Goal: Task Accomplishment & Management: Manage account settings

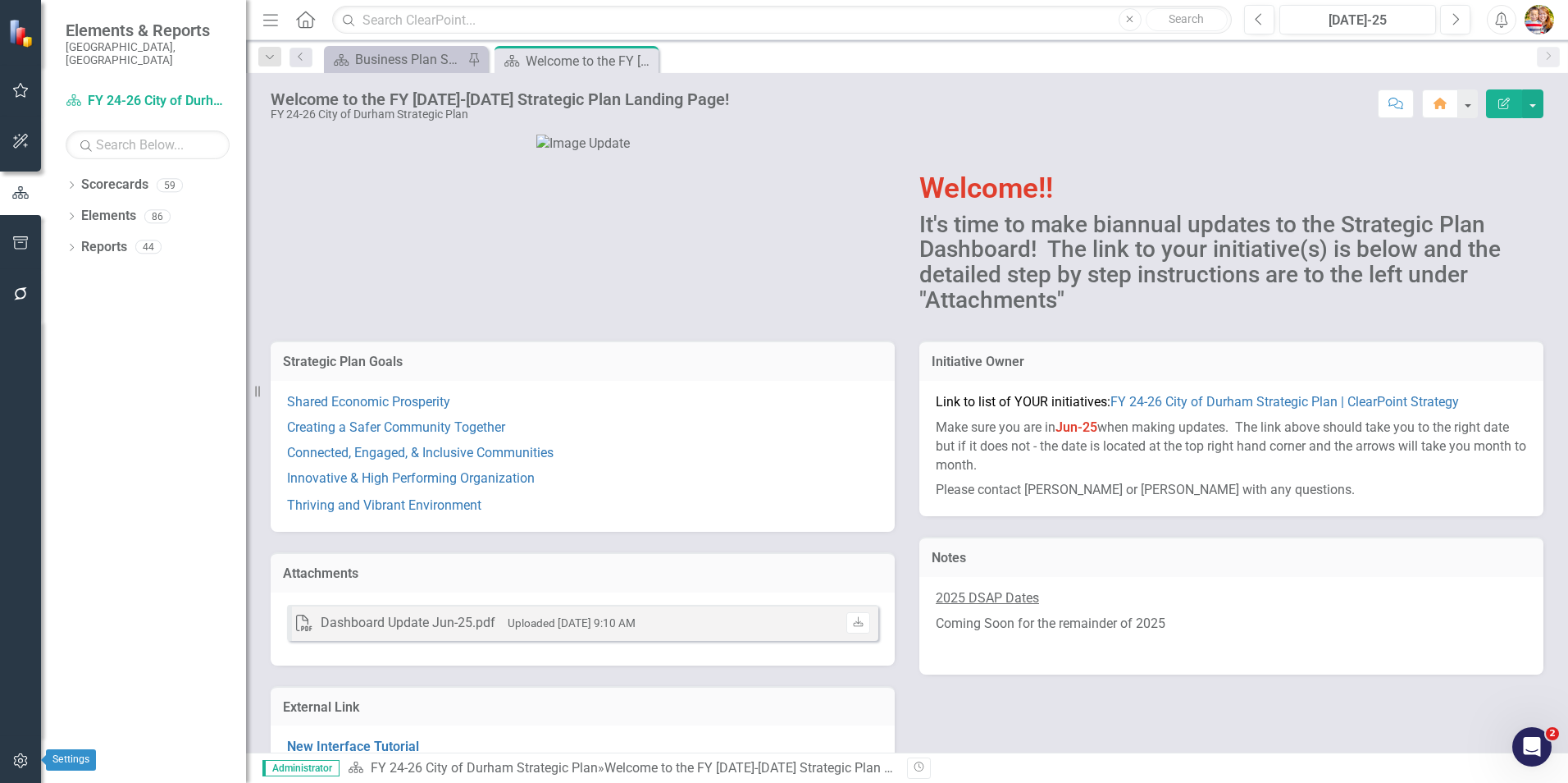
click at [22, 765] on icon "button" at bounding box center [20, 760] width 17 height 13
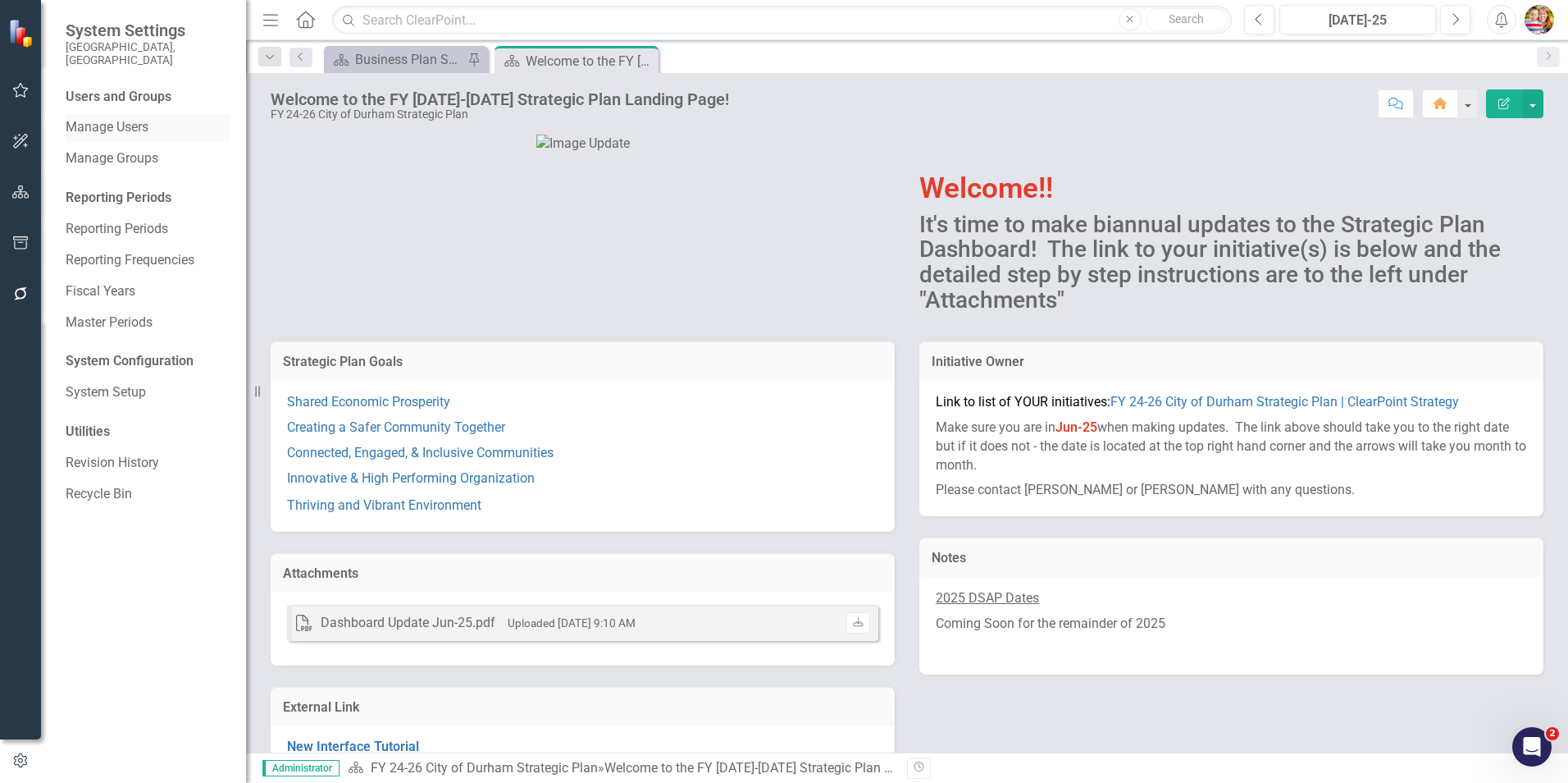
click at [137, 119] on link "Manage Users" at bounding box center [147, 128] width 164 height 19
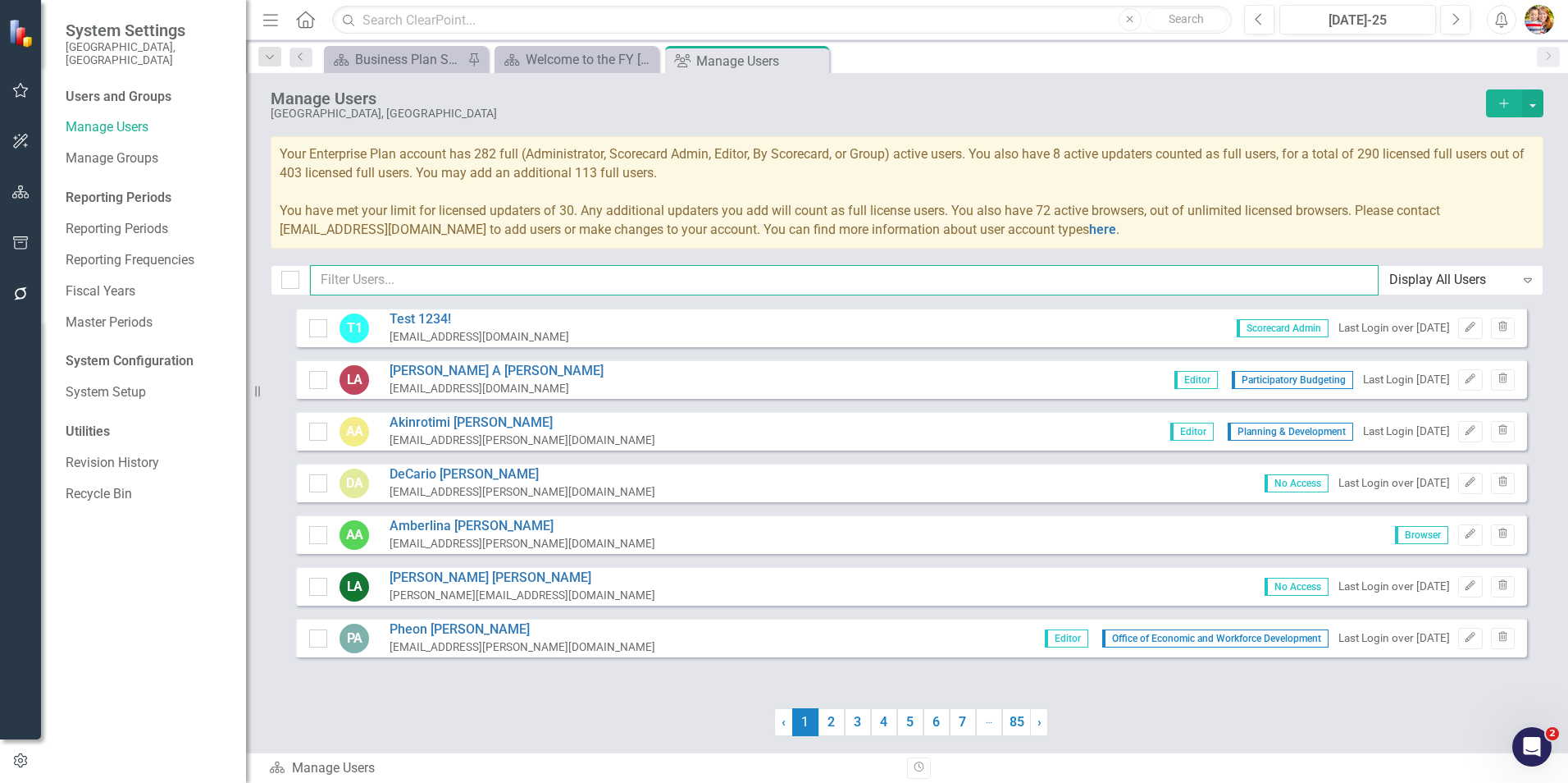
click at [357, 277] on input "text" at bounding box center [844, 280] width 1069 height 30
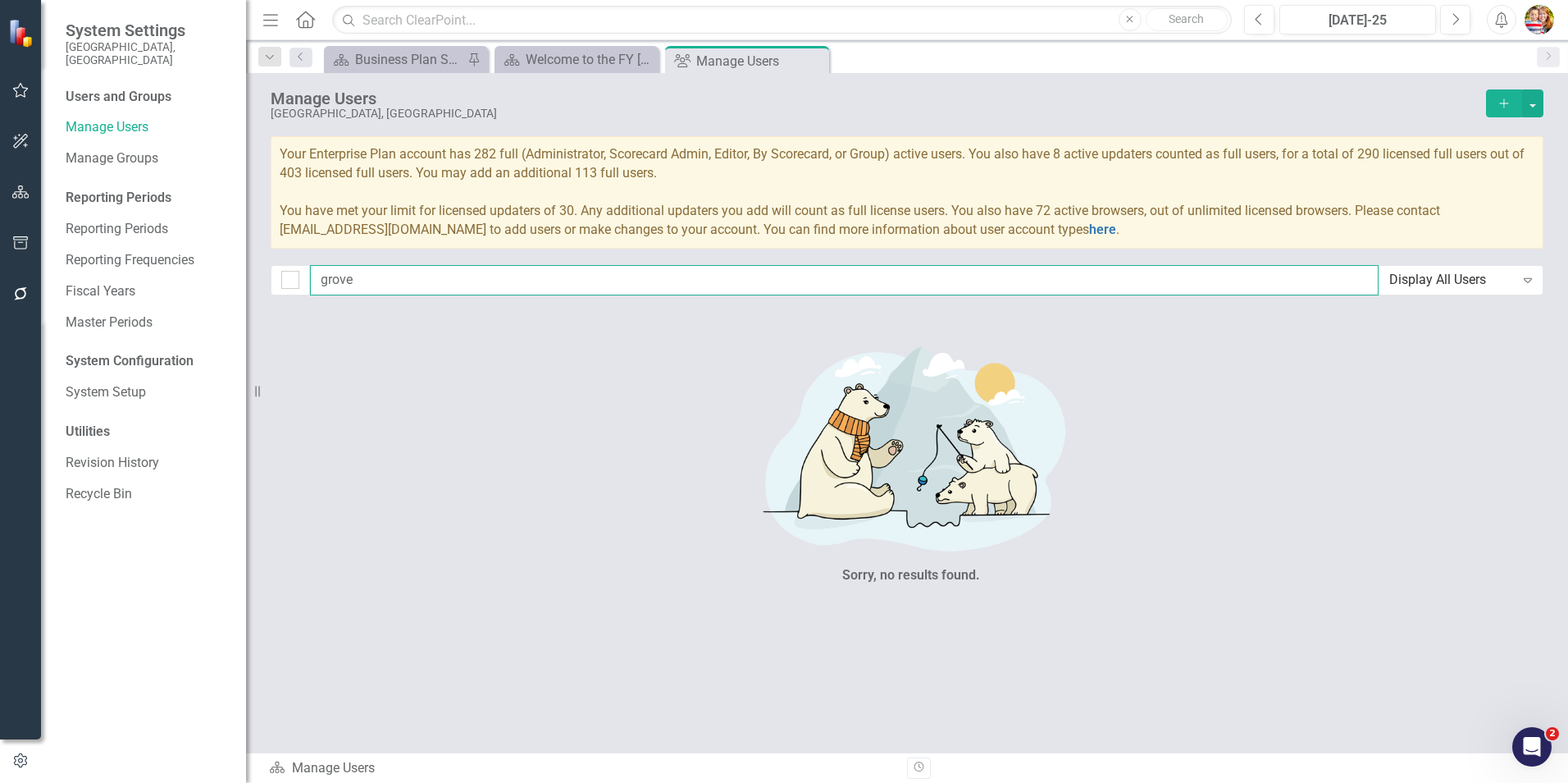
type input "grove"
click at [1508, 109] on icon "Add" at bounding box center [1504, 104] width 15 height 12
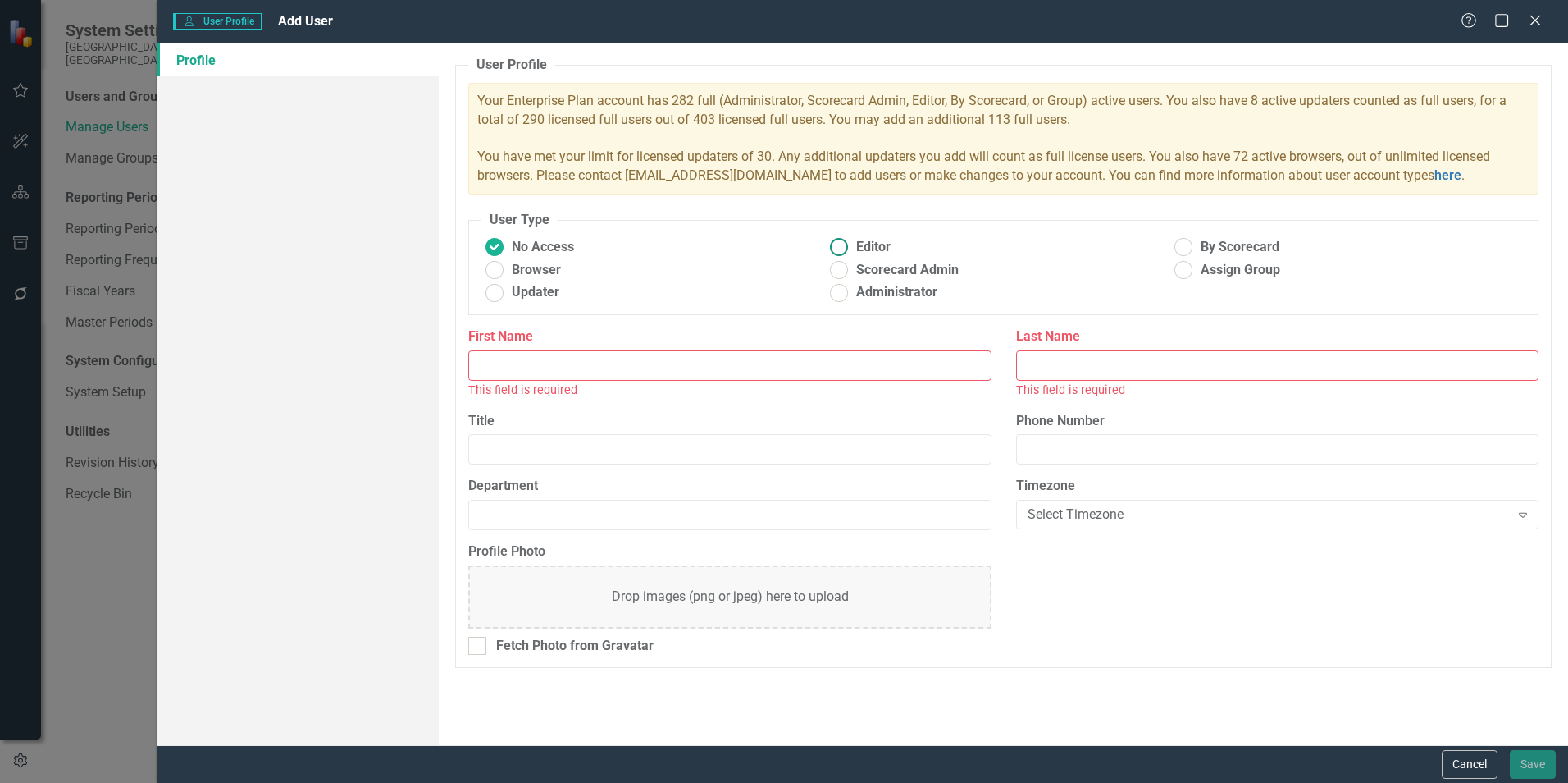
click at [840, 247] on ins at bounding box center [840, 248] width 26 height 26
click at [840, 247] on input "Editor" at bounding box center [840, 248] width 26 height 26
radio input "true"
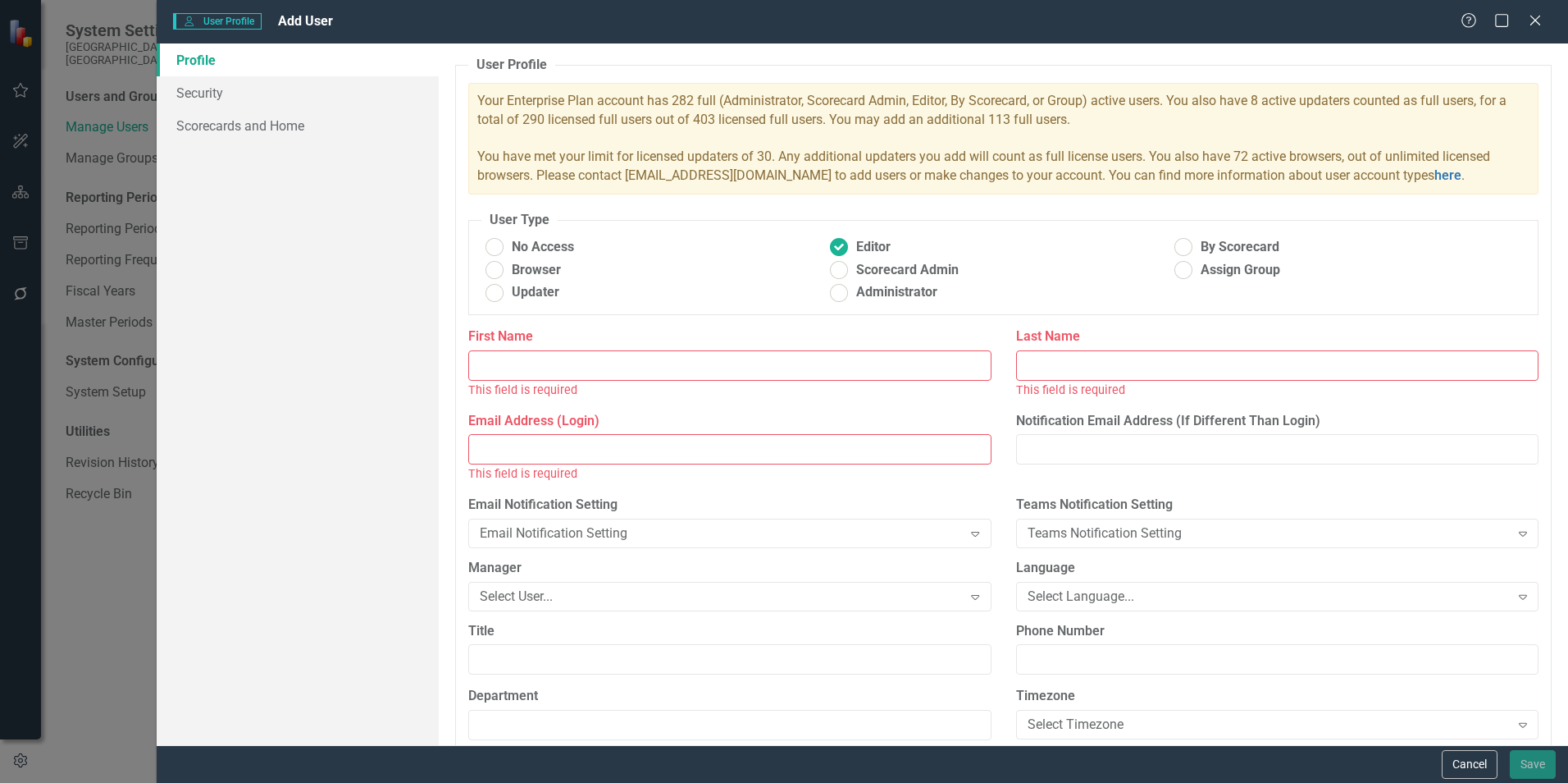
click at [528, 451] on input "Email Address (Login)" at bounding box center [729, 449] width 523 height 30
paste input "[EMAIL_ADDRESS][DOMAIN_NAME]"
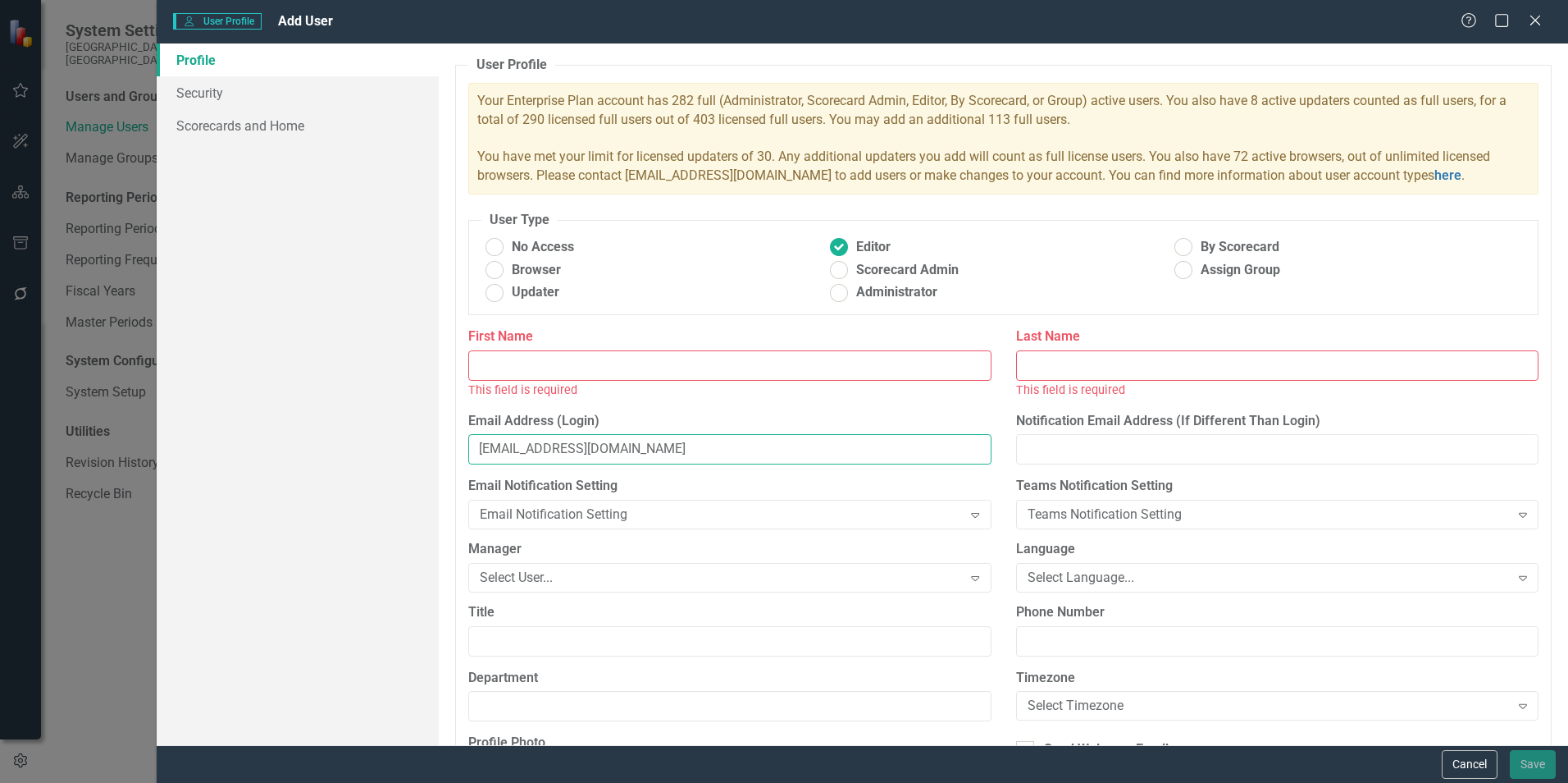
type input "[EMAIL_ADDRESS][DOMAIN_NAME]"
click at [496, 366] on input "First Name" at bounding box center [729, 366] width 523 height 30
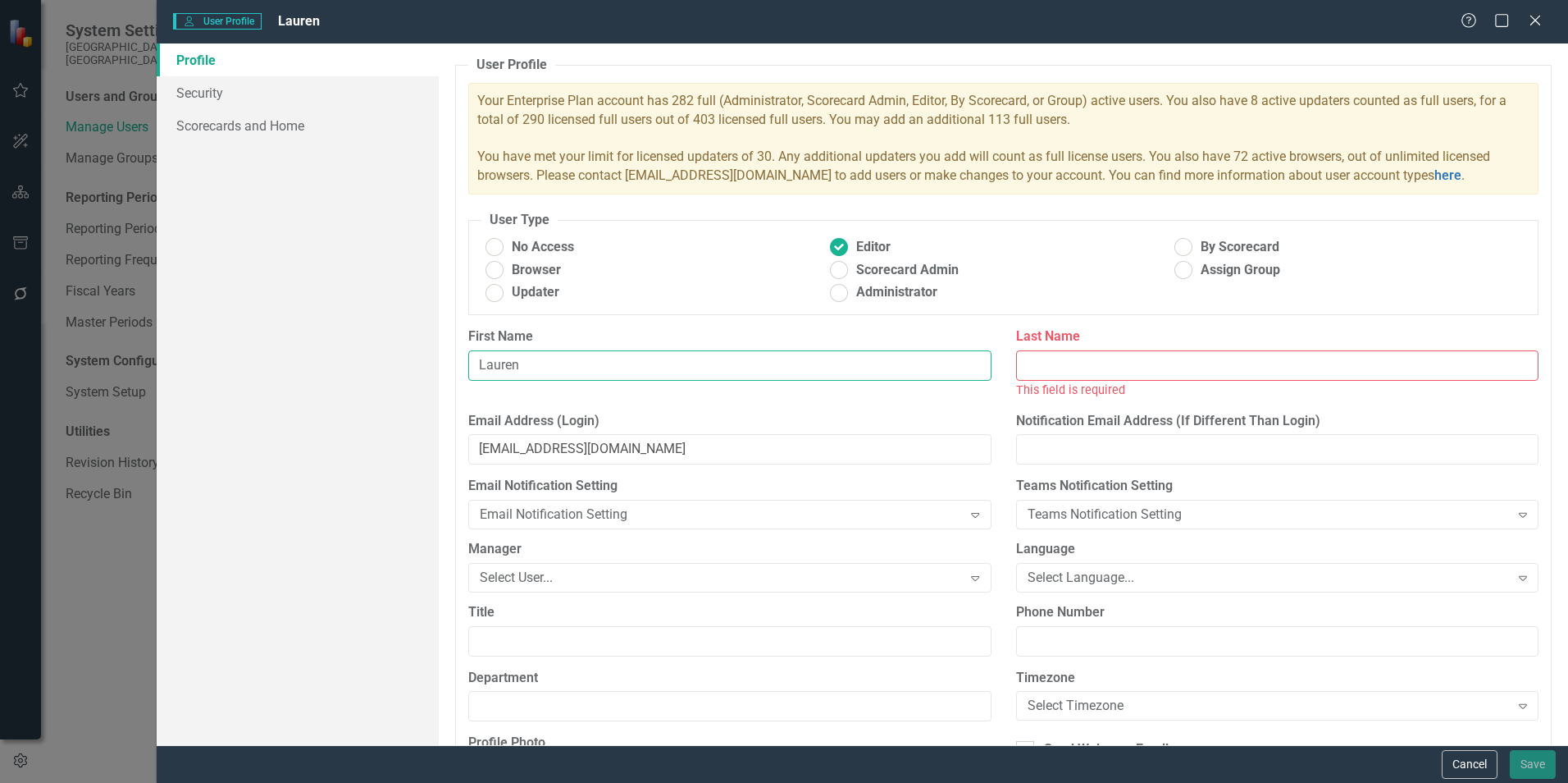
type input "Lauren"
click at [1074, 366] on input "Last Name" at bounding box center [1277, 366] width 523 height 30
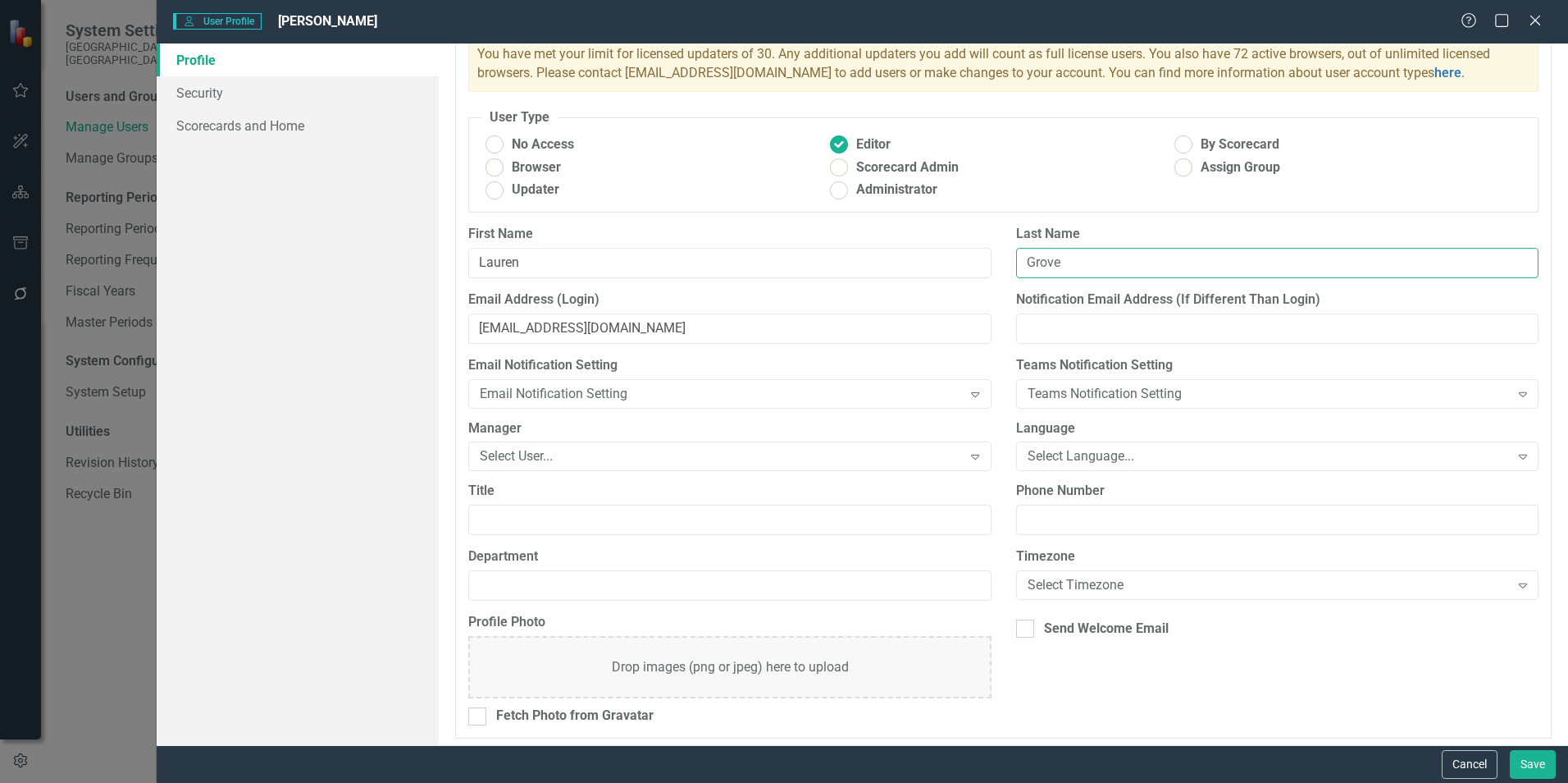
scroll to position [109, 0]
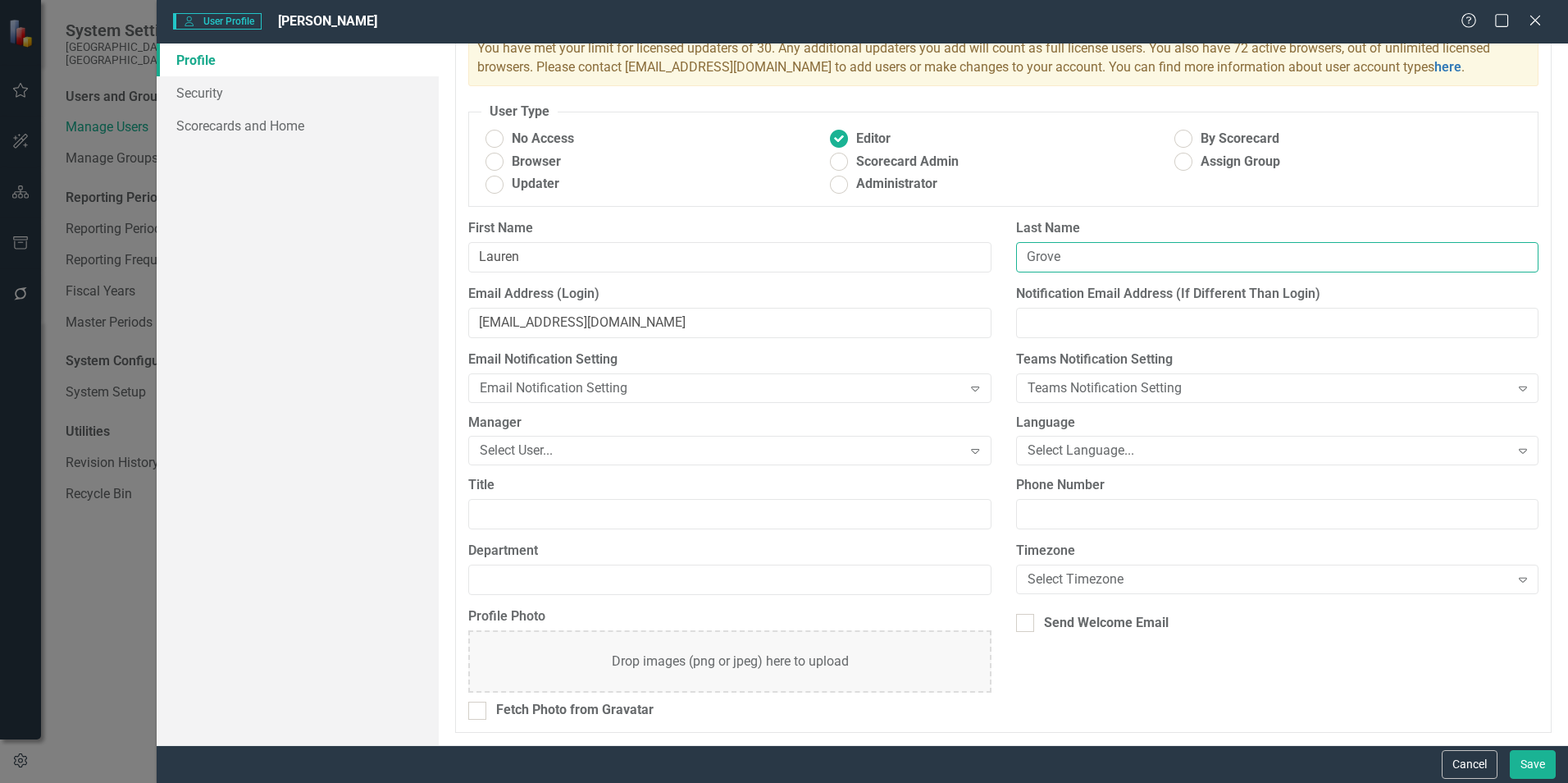
type input "Grove"
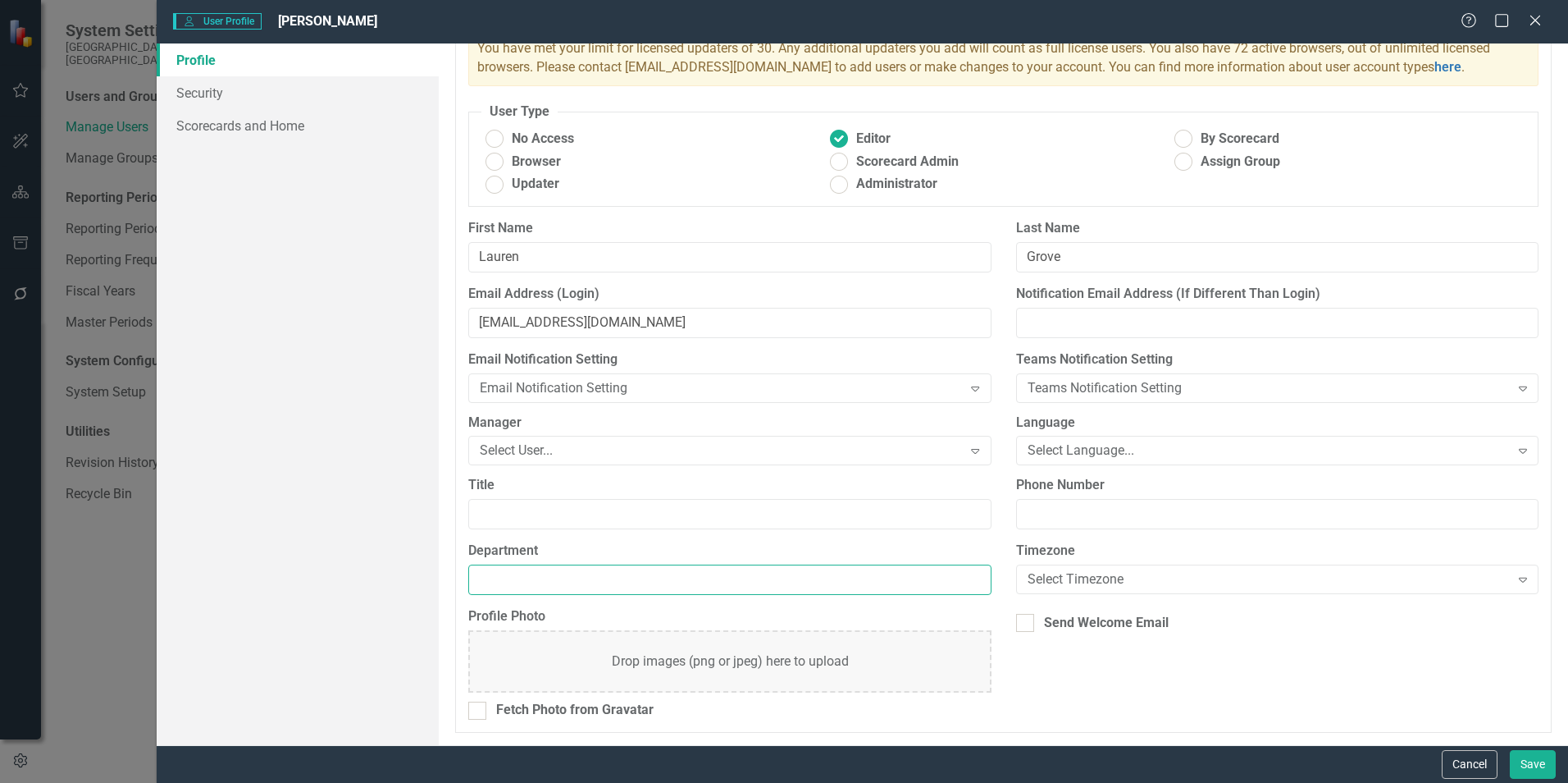
click at [528, 574] on input "Department" at bounding box center [729, 580] width 523 height 30
type input "Transportation"
click at [1022, 623] on div at bounding box center [1025, 623] width 18 height 18
click at [1022, 623] on input "Send Welcome Email" at bounding box center [1021, 619] width 11 height 11
checkbox input "true"
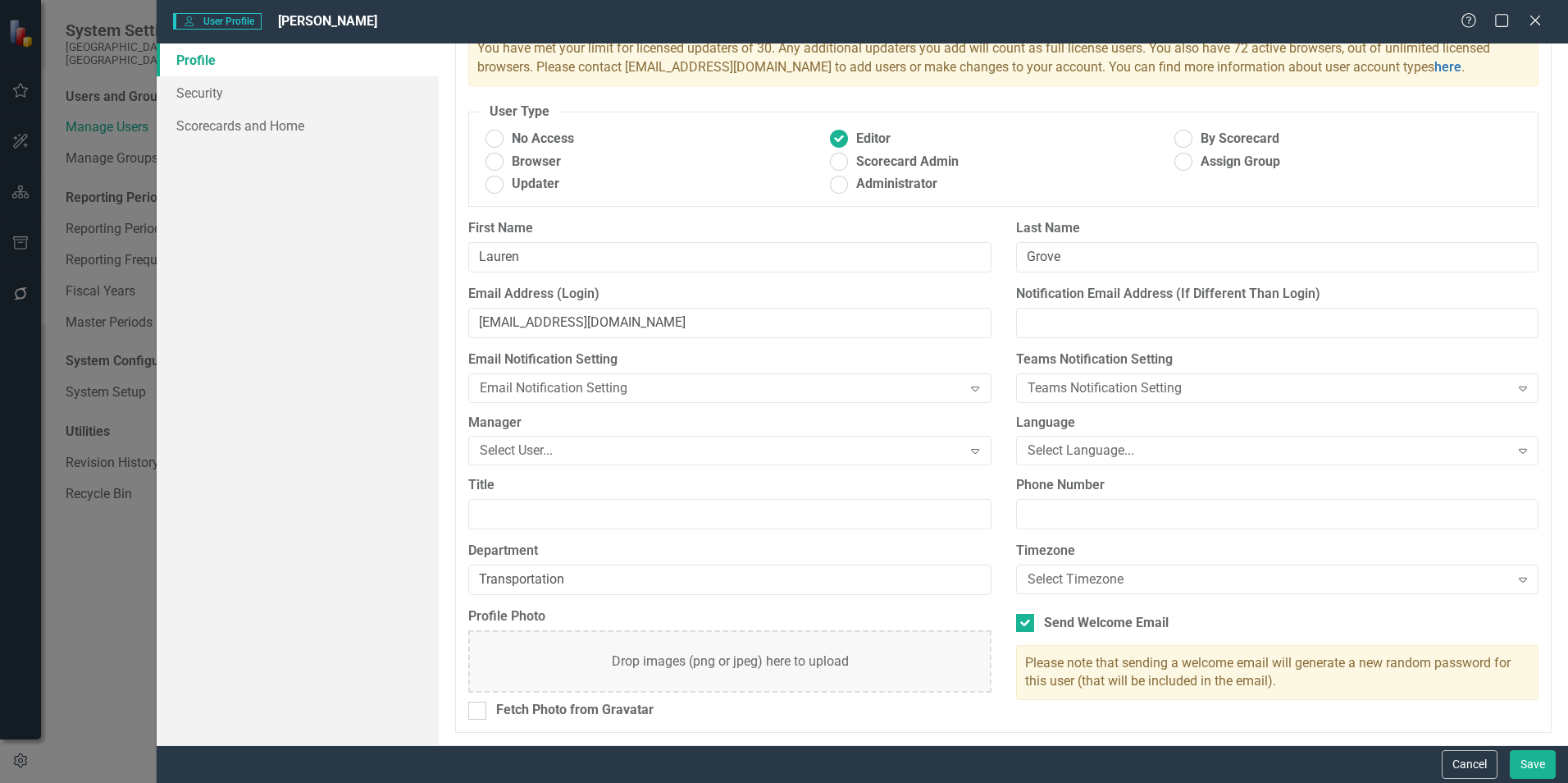
click at [230, 144] on div "Profile Security Scorecards and Home" at bounding box center [297, 394] width 282 height 701
drag, startPoint x: 230, startPoint y: 144, endPoint x: 216, endPoint y: 130, distance: 19.8
click at [216, 130] on link "Scorecards and Home" at bounding box center [297, 126] width 282 height 33
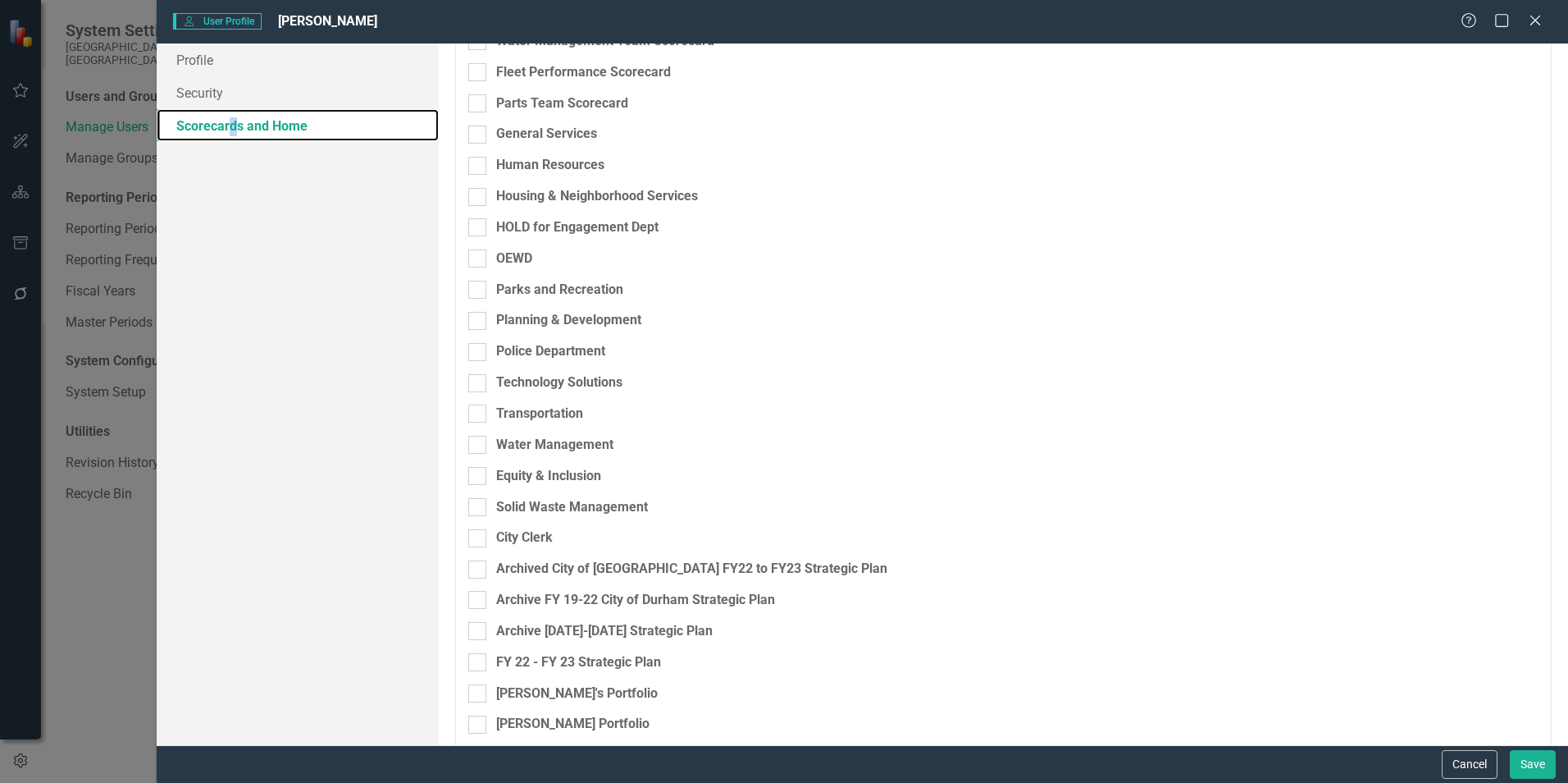
scroll to position [739, 0]
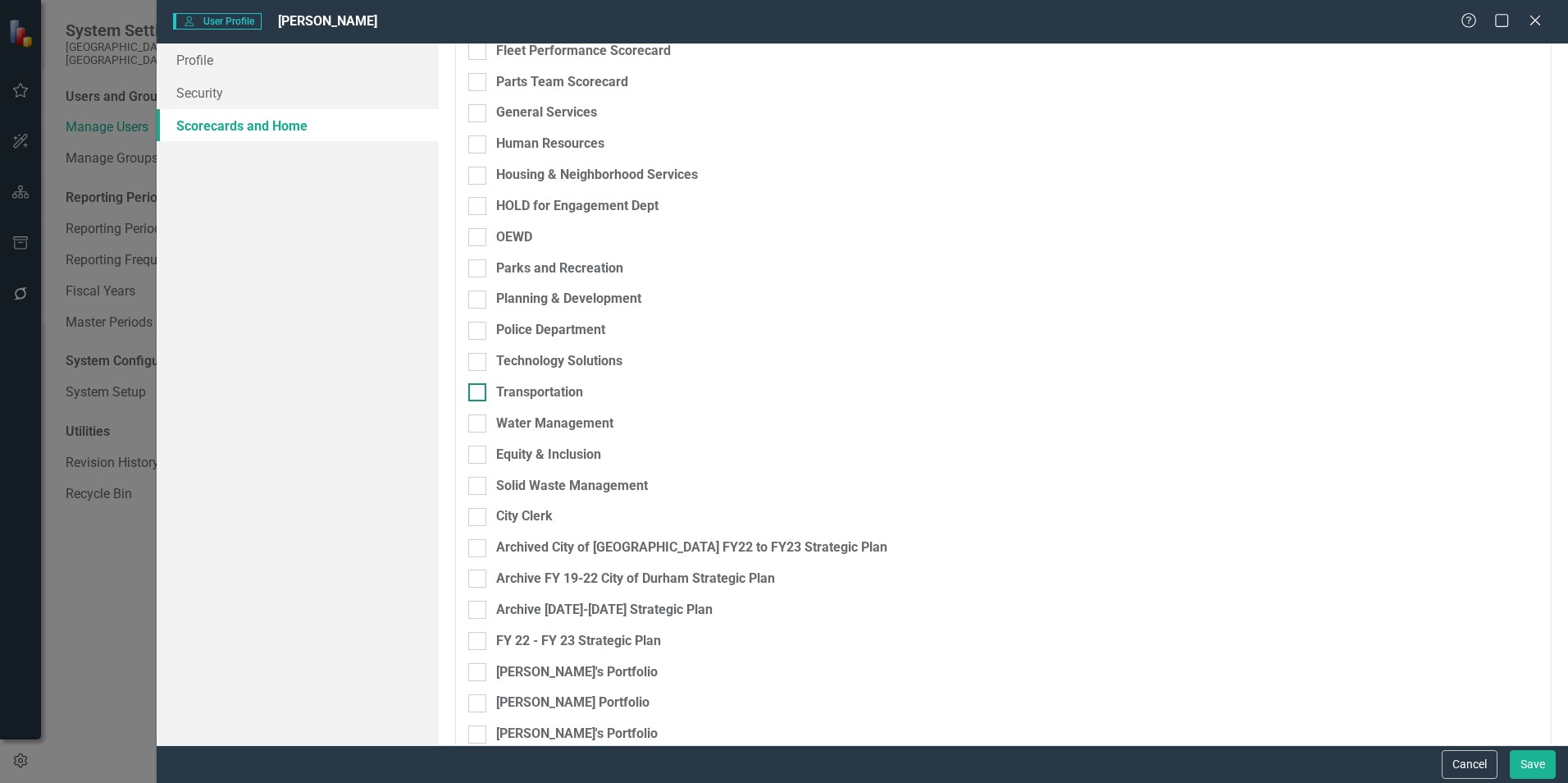
click at [481, 390] on div at bounding box center [477, 392] width 18 height 18
click at [479, 390] on input "Transportation" at bounding box center [473, 389] width 11 height 11
checkbox input "true"
click at [1530, 762] on button "Save" at bounding box center [1533, 764] width 46 height 29
